Goal: Task Accomplishment & Management: Manage account settings

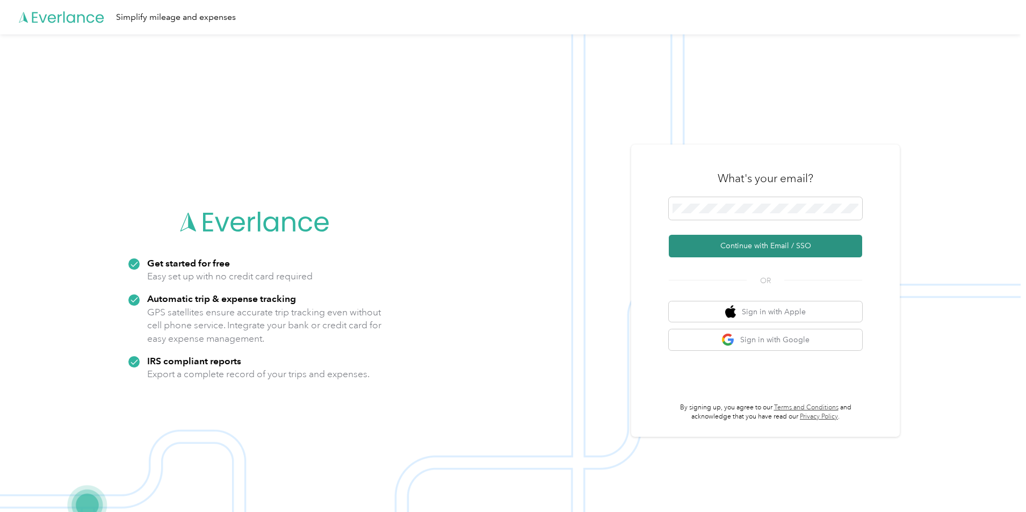
click at [739, 247] on button "Continue with Email / SSO" at bounding box center [765, 246] width 193 height 23
click at [742, 245] on button "Continue with Email / SSO" at bounding box center [765, 246] width 193 height 23
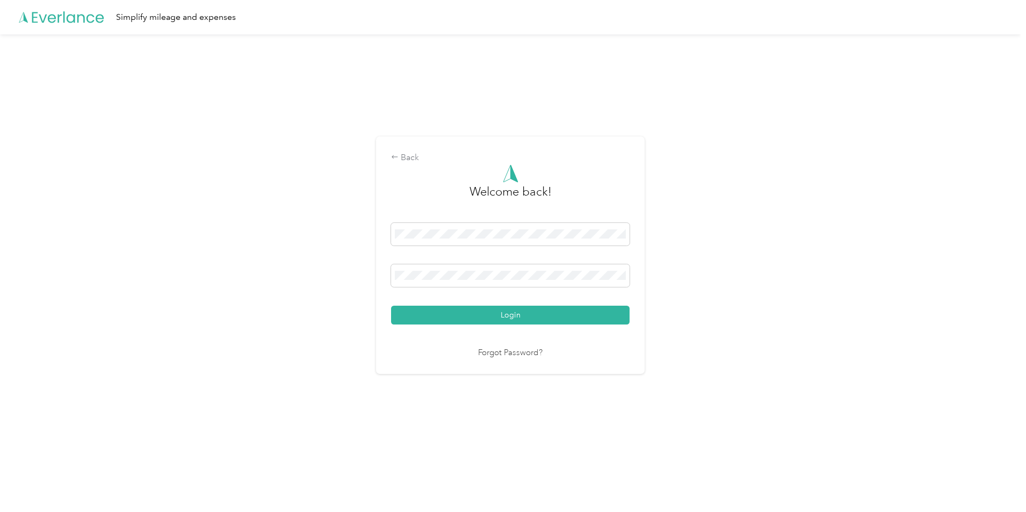
click at [510, 315] on button "Login" at bounding box center [510, 315] width 238 height 19
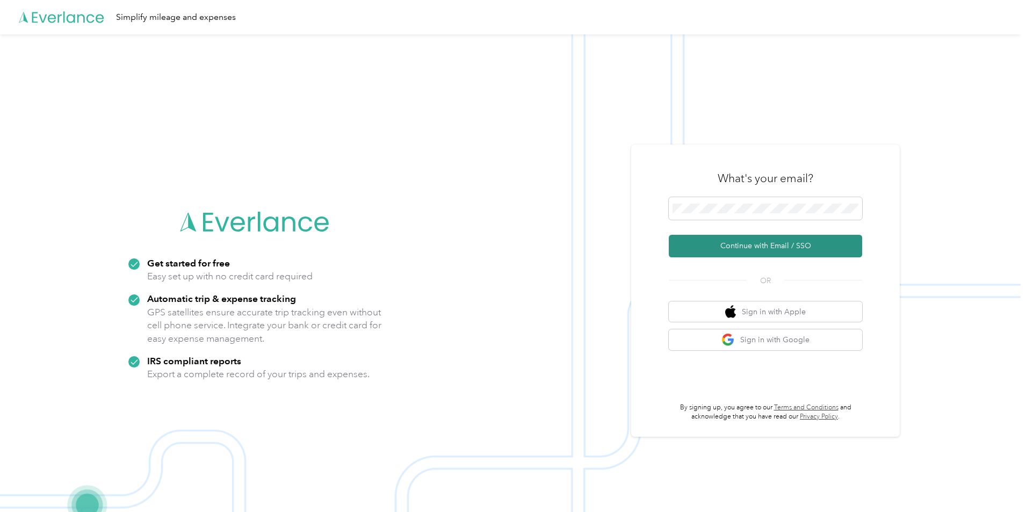
click at [742, 245] on button "Continue with Email / SSO" at bounding box center [765, 246] width 193 height 23
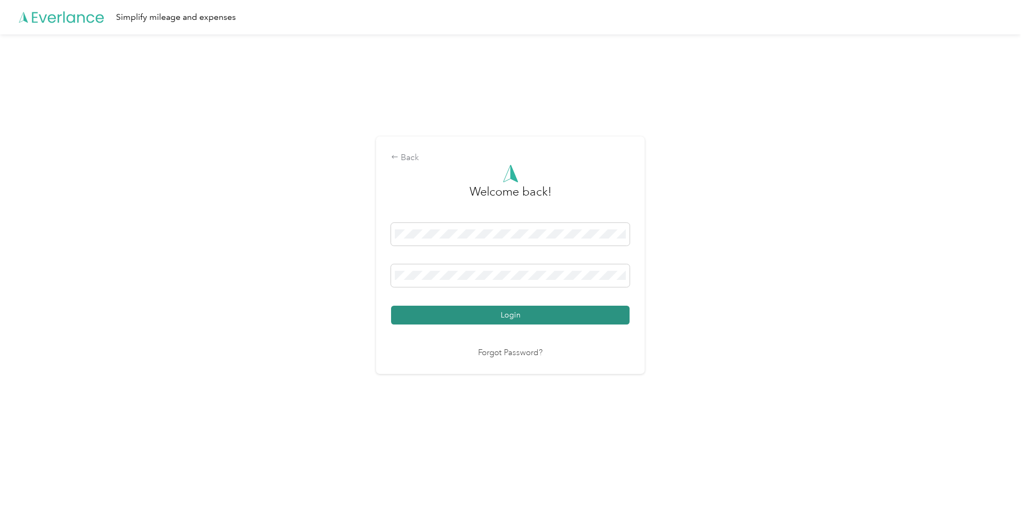
click at [501, 310] on button "Login" at bounding box center [510, 315] width 238 height 19
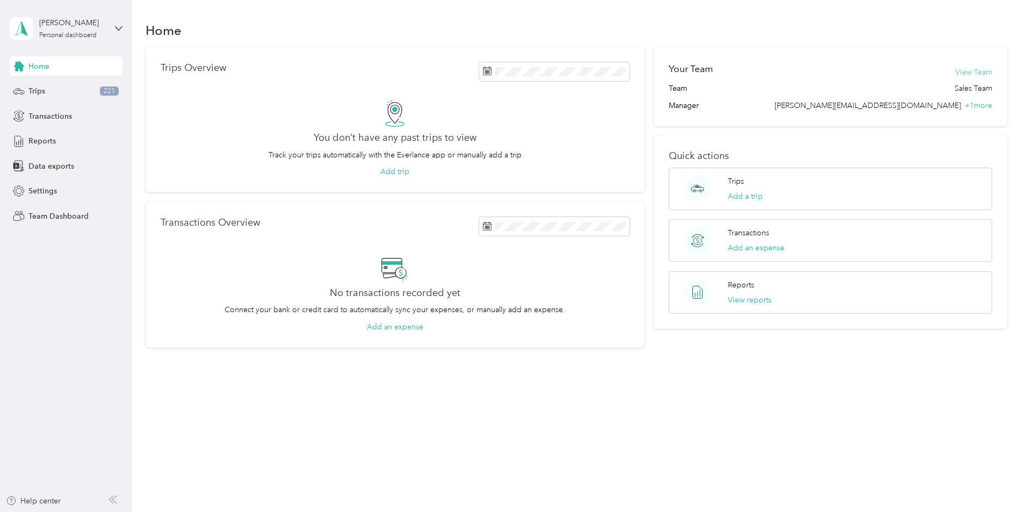
click at [955, 72] on button "View Team" at bounding box center [973, 72] width 37 height 11
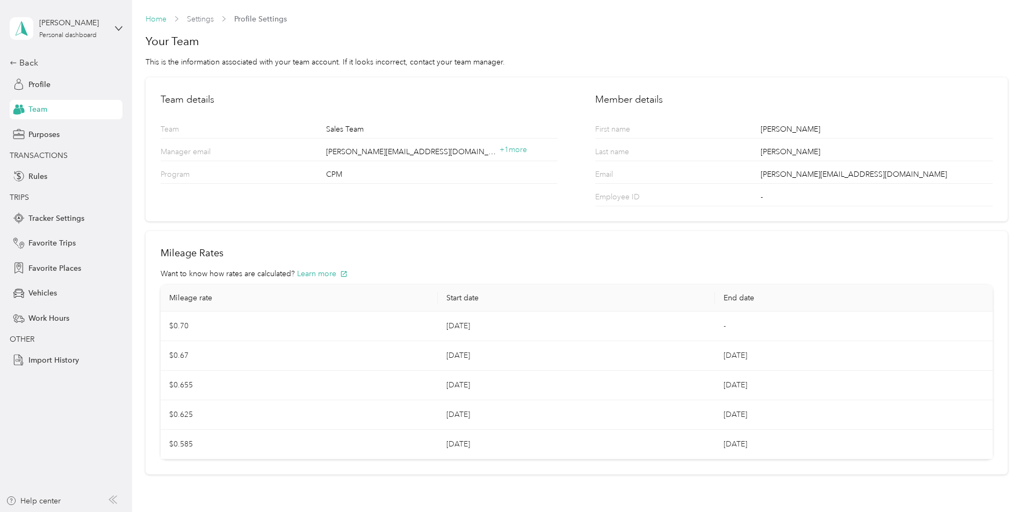
click at [154, 21] on link "Home" at bounding box center [156, 19] width 21 height 9
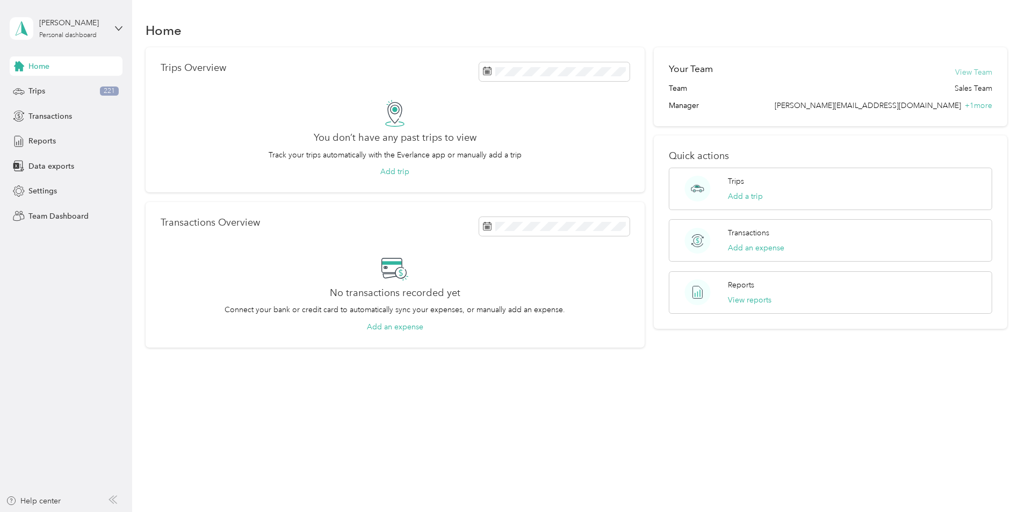
click at [955, 73] on button "View Team" at bounding box center [973, 72] width 37 height 11
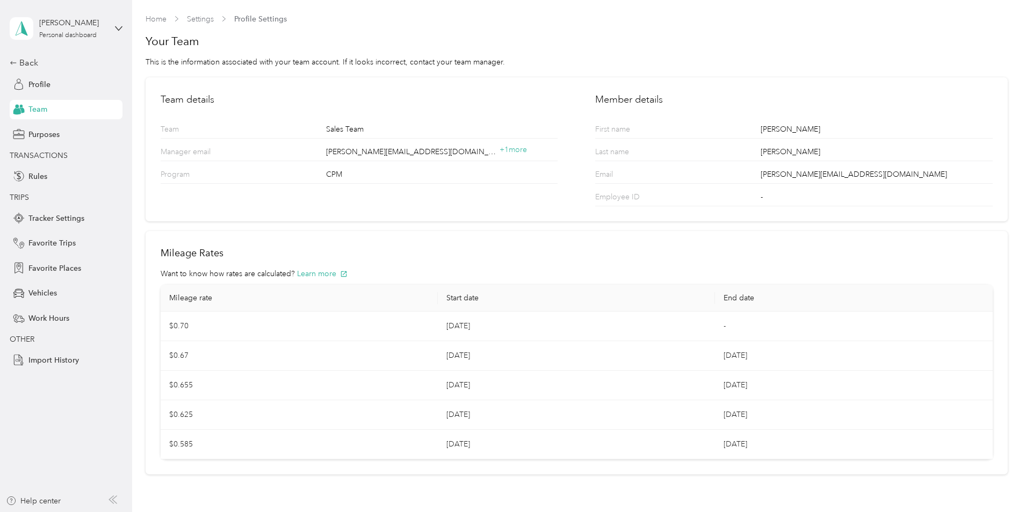
click at [44, 108] on span "Team" at bounding box center [37, 109] width 19 height 11
click at [162, 17] on link "Home" at bounding box center [156, 19] width 21 height 9
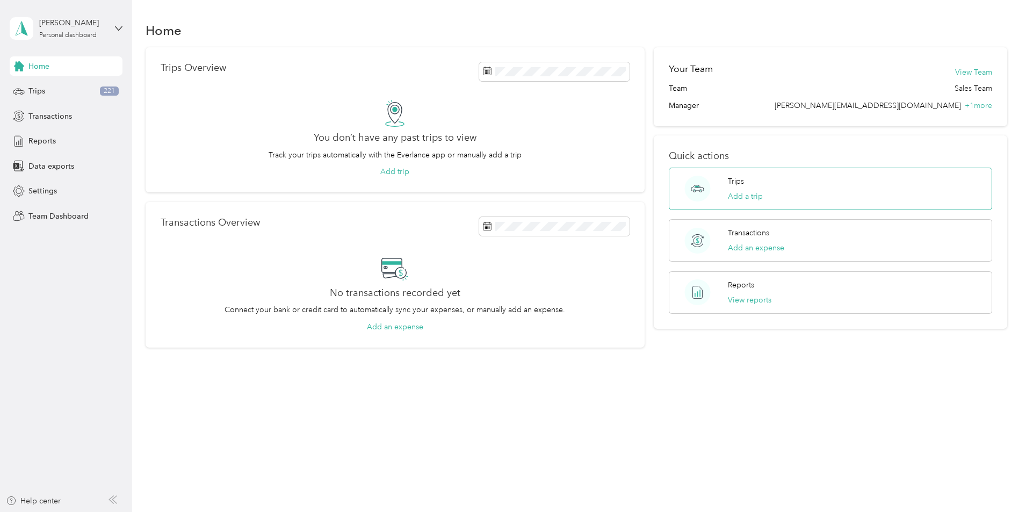
click at [728, 180] on p "Trips" at bounding box center [736, 181] width 16 height 11
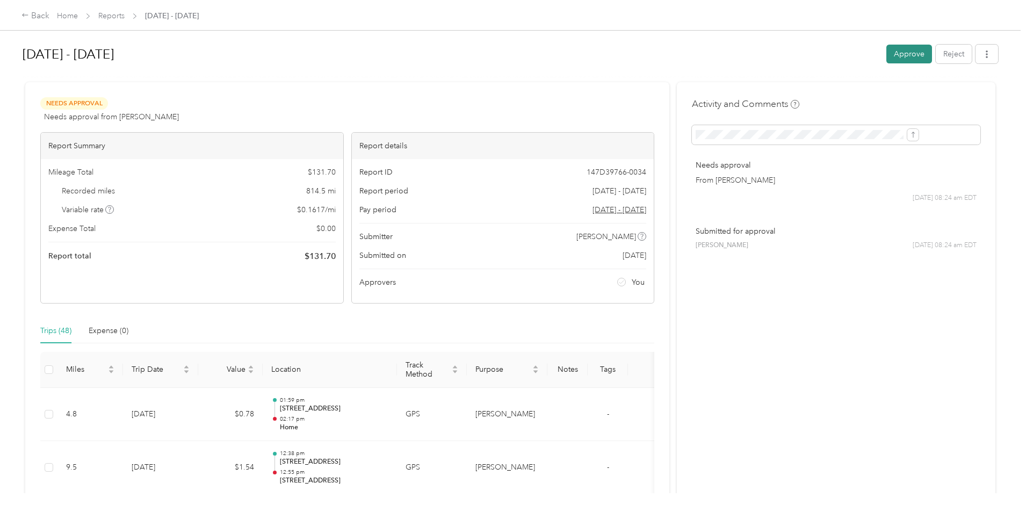
click at [886, 53] on button "Approve" at bounding box center [909, 54] width 46 height 19
click at [886, 52] on button "Approve" at bounding box center [909, 54] width 46 height 19
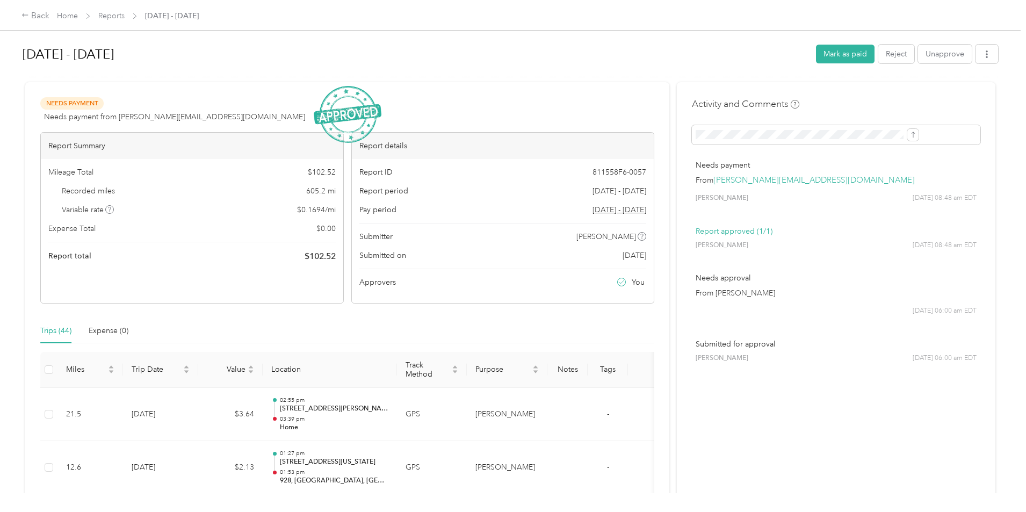
click at [178, 316] on div "[DATE] - [DATE] [PERSON_NAME] as paid Reject Unapprove Needs Payment Needs paym…" at bounding box center [510, 246] width 1020 height 493
